Goal: Transaction & Acquisition: Purchase product/service

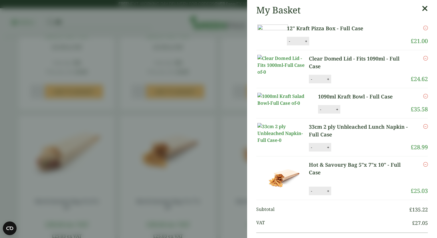
click at [421, 9] on icon at bounding box center [424, 9] width 6 height 8
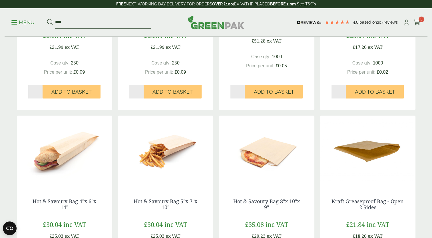
click at [80, 25] on input "****" at bounding box center [103, 23] width 96 height 12
click at [13, 23] on p "Menu" at bounding box center [22, 22] width 23 height 7
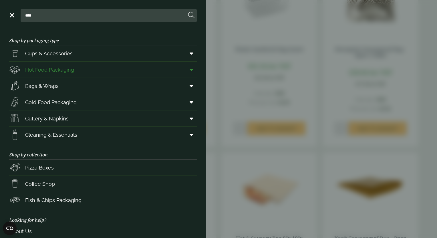
click at [189, 69] on span at bounding box center [190, 69] width 13 height 11
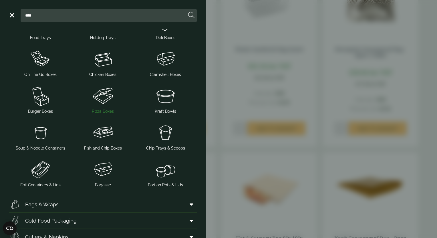
scroll to position [71, 0]
click at [103, 171] on img at bounding box center [103, 169] width 58 height 23
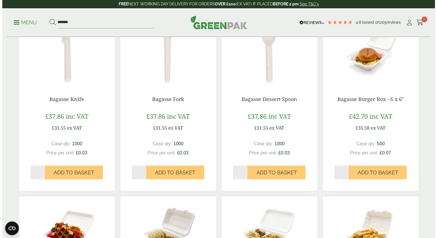
scroll to position [142, 0]
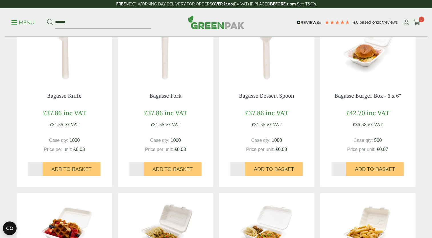
click at [16, 20] on link "Menu" at bounding box center [22, 22] width 23 height 6
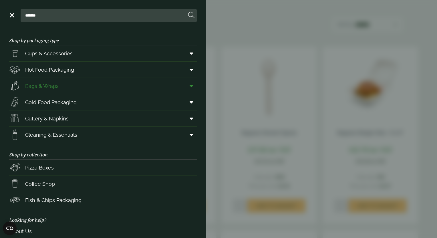
click at [184, 84] on span at bounding box center [190, 86] width 13 height 11
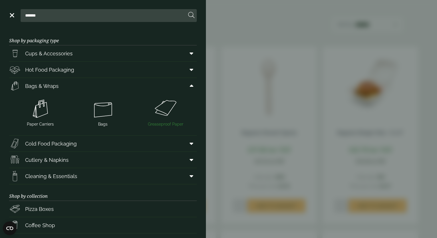
click at [165, 109] on img at bounding box center [165, 108] width 58 height 23
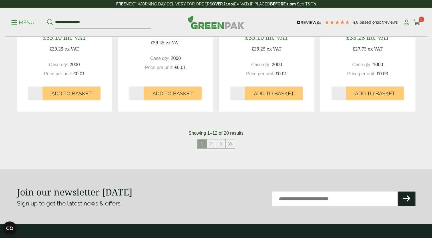
scroll to position [592, 0]
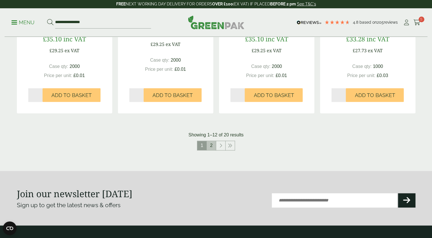
click at [211, 146] on link "2" at bounding box center [211, 145] width 9 height 9
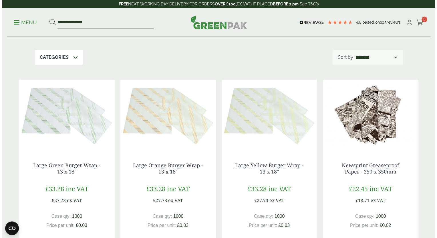
scroll to position [61, 0]
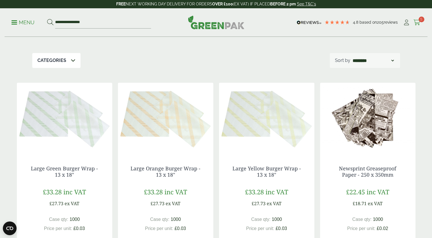
click at [417, 22] on icon at bounding box center [417, 23] width 7 height 6
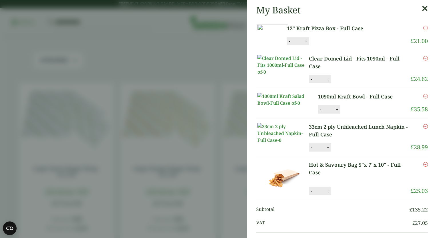
click at [423, 27] on icon "Remove this item" at bounding box center [425, 28] width 5 height 5
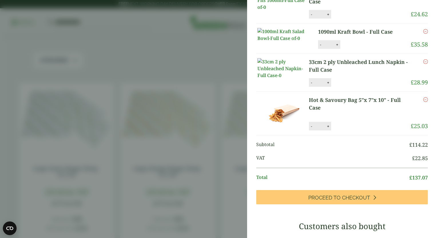
scroll to position [0, 0]
